Goal: Task Accomplishment & Management: Manage account settings

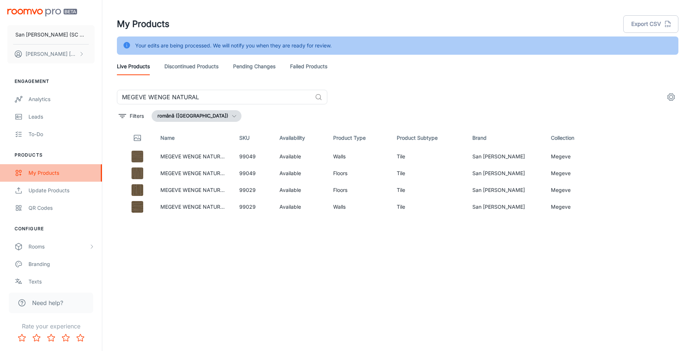
click at [45, 172] on div "My Products" at bounding box center [61, 173] width 66 height 8
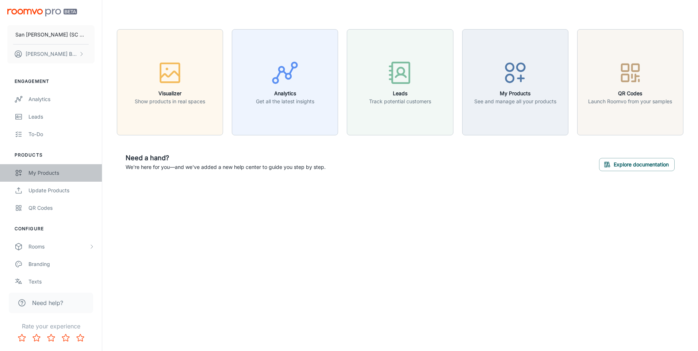
click at [48, 173] on div "My Products" at bounding box center [61, 173] width 66 height 8
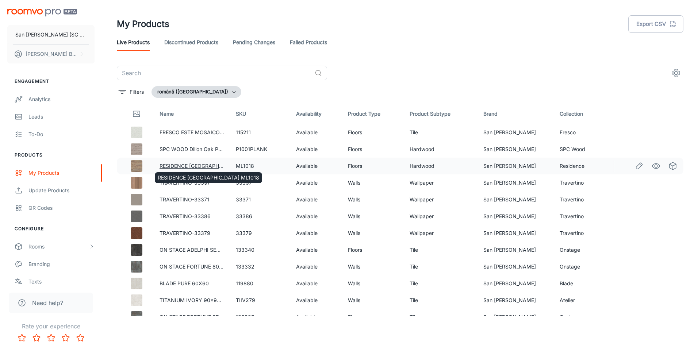
click at [198, 165] on link "RESIDENCE [GEOGRAPHIC_DATA] ML1018" at bounding box center [210, 166] width 101 height 6
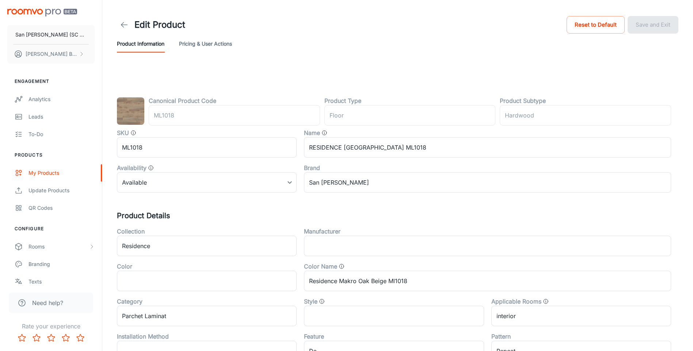
type input "podea"
type input "Lemn de esență tare"
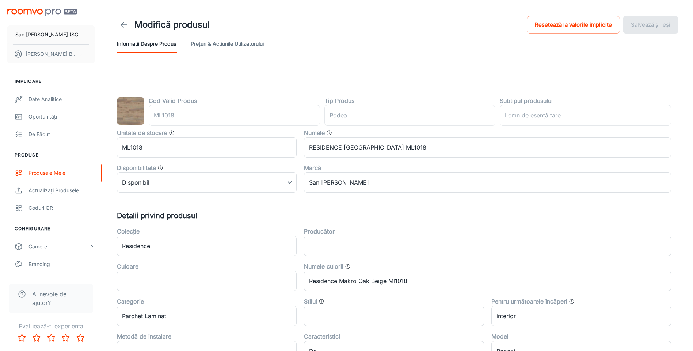
click at [235, 43] on button "Prețuri & Acțiunile utilizatorului" at bounding box center [227, 44] width 73 height 18
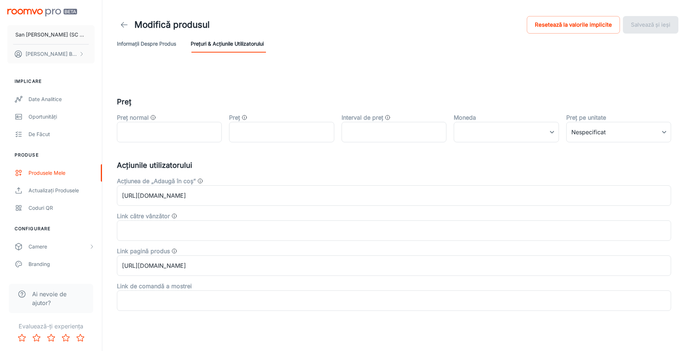
click at [136, 43] on button "Informații despre produs" at bounding box center [146, 44] width 59 height 18
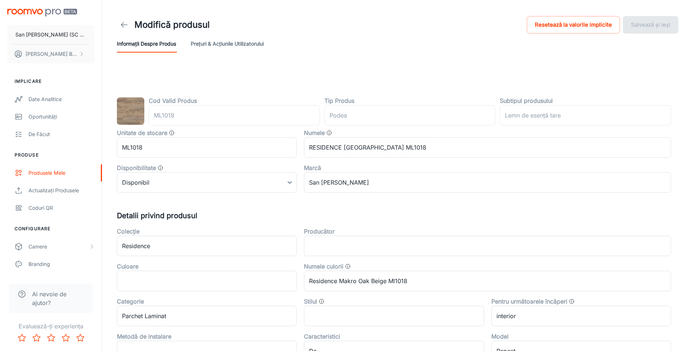
click at [339, 45] on div "Informații despre produs Prețuri & Acțiunile utilizatorului" at bounding box center [397, 44] width 561 height 18
